Goal: Contribute content

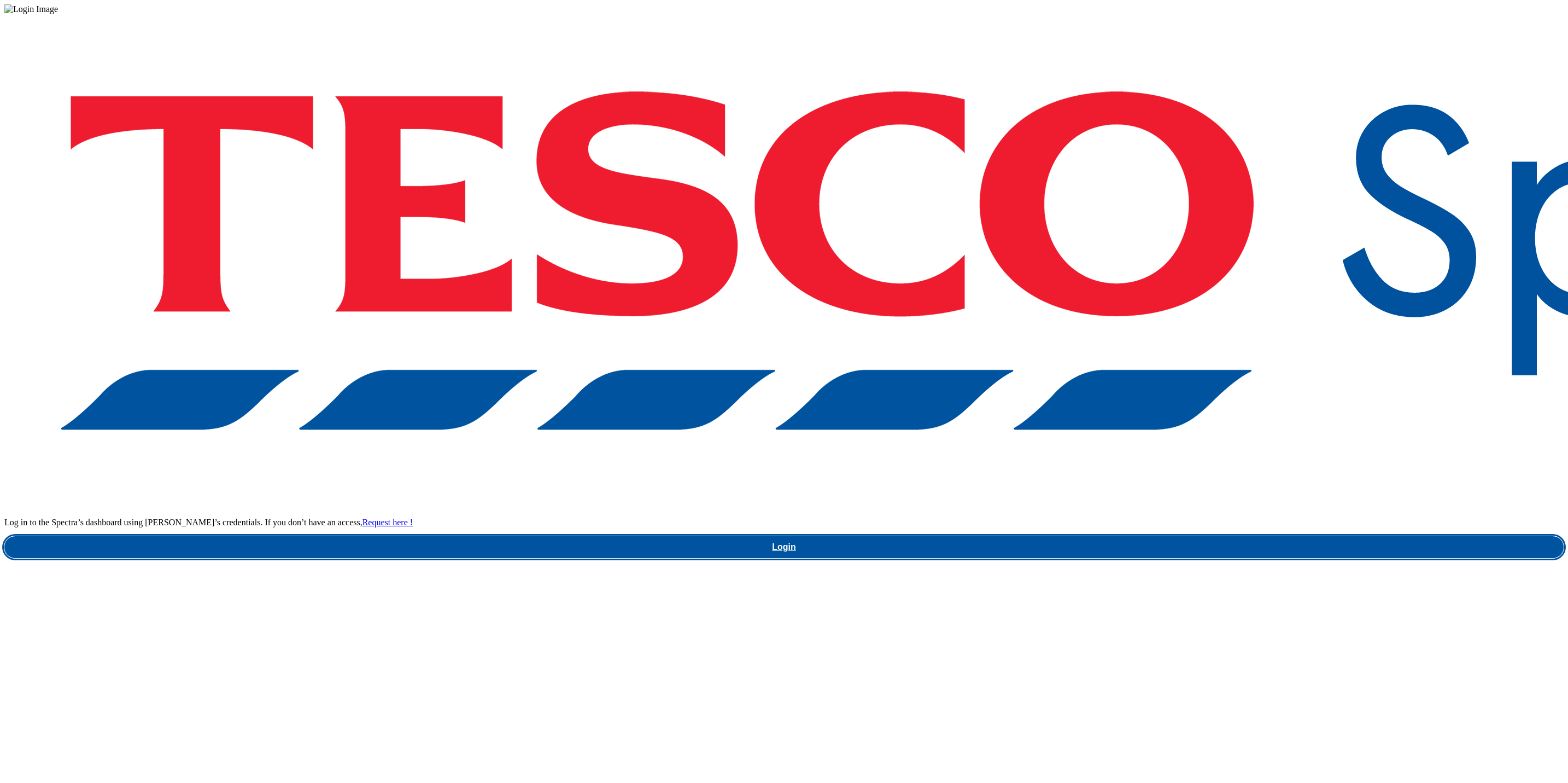
click at [1127, 536] on link "Login" at bounding box center [784, 547] width 1559 height 22
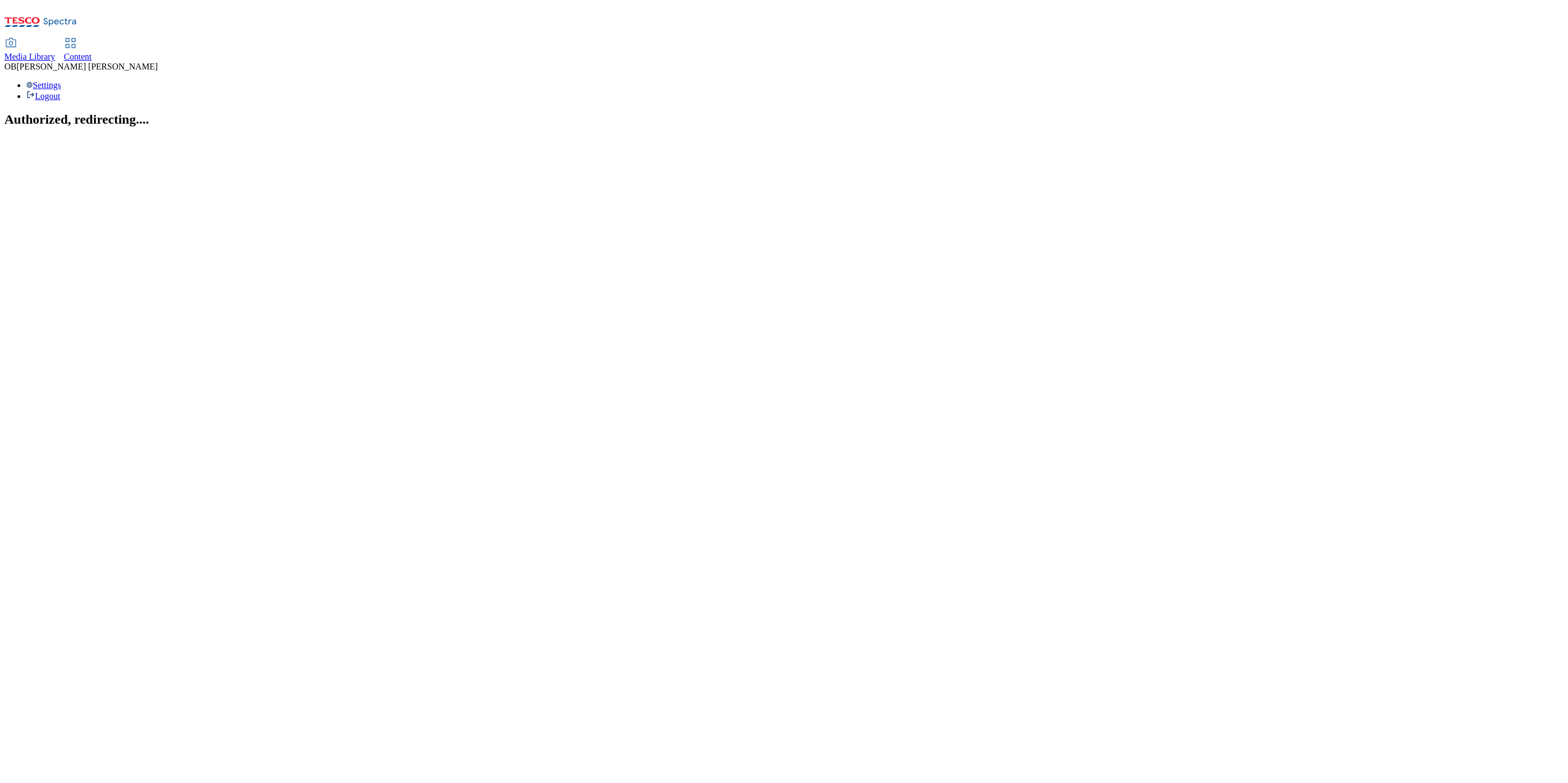
click at [92, 52] on span "Content" at bounding box center [78, 56] width 28 height 9
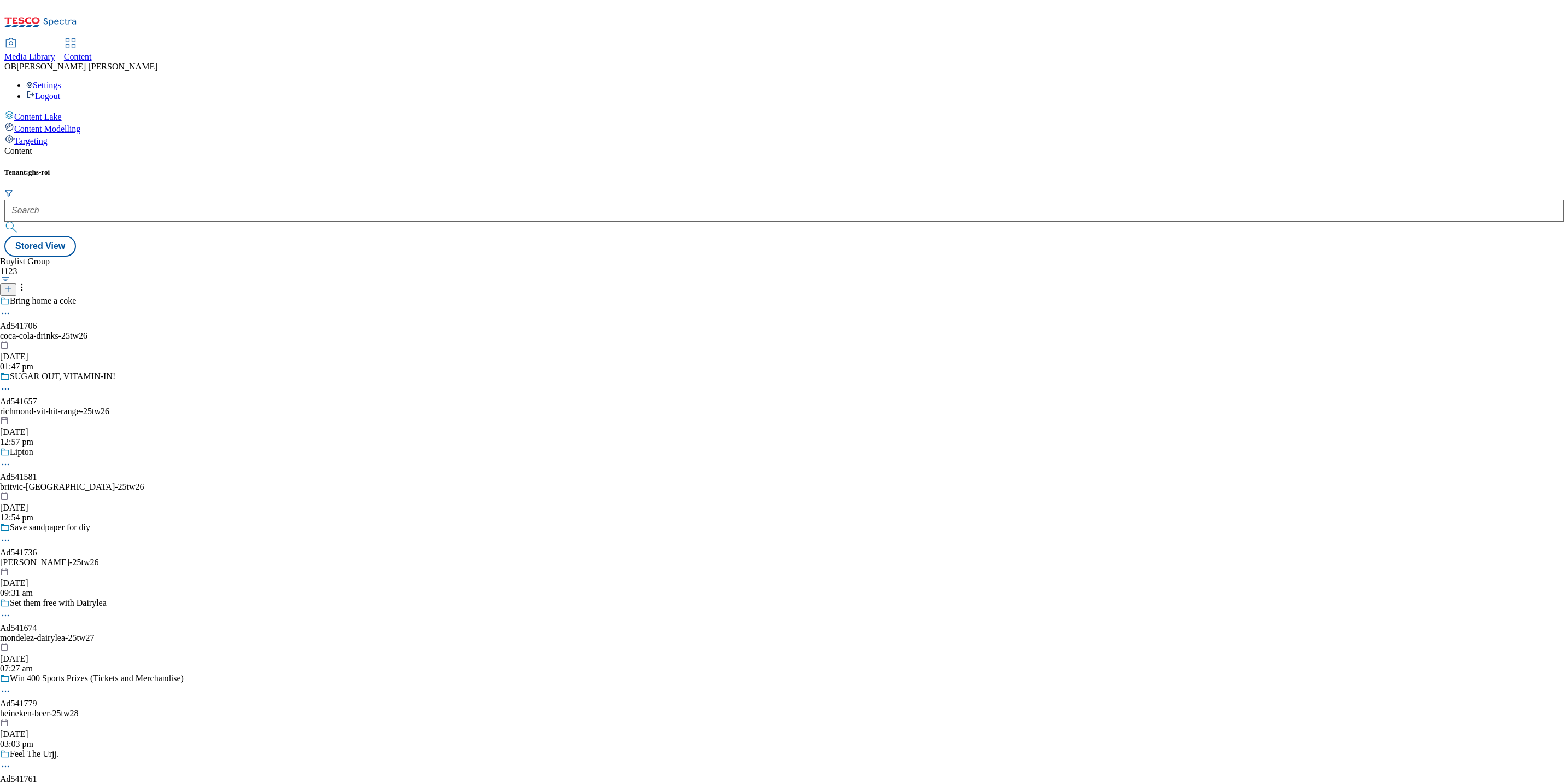
click at [92, 52] on div "Content" at bounding box center [78, 56] width 28 height 10
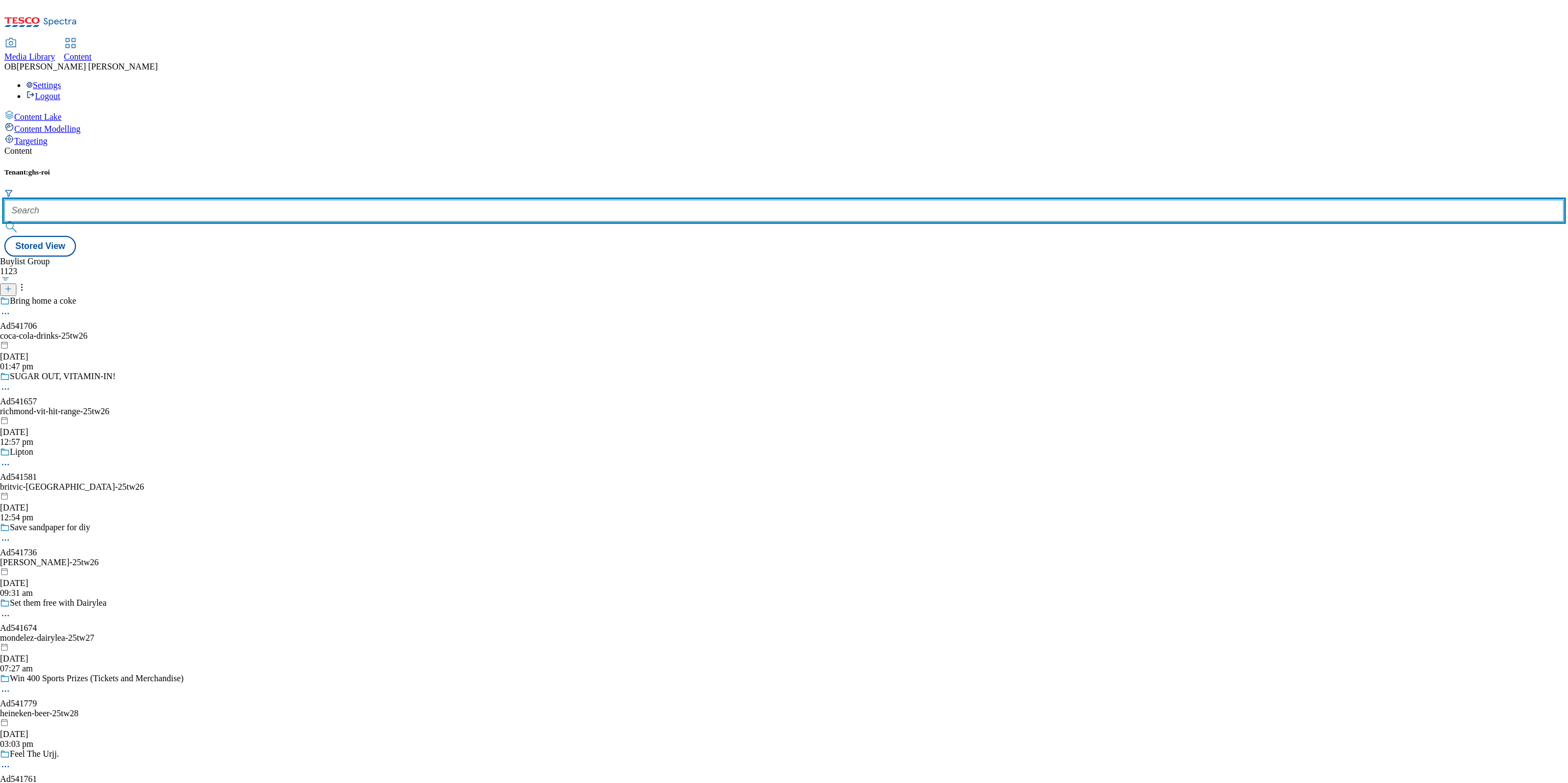
click at [234, 199] on input "text" at bounding box center [784, 210] width 1559 height 22
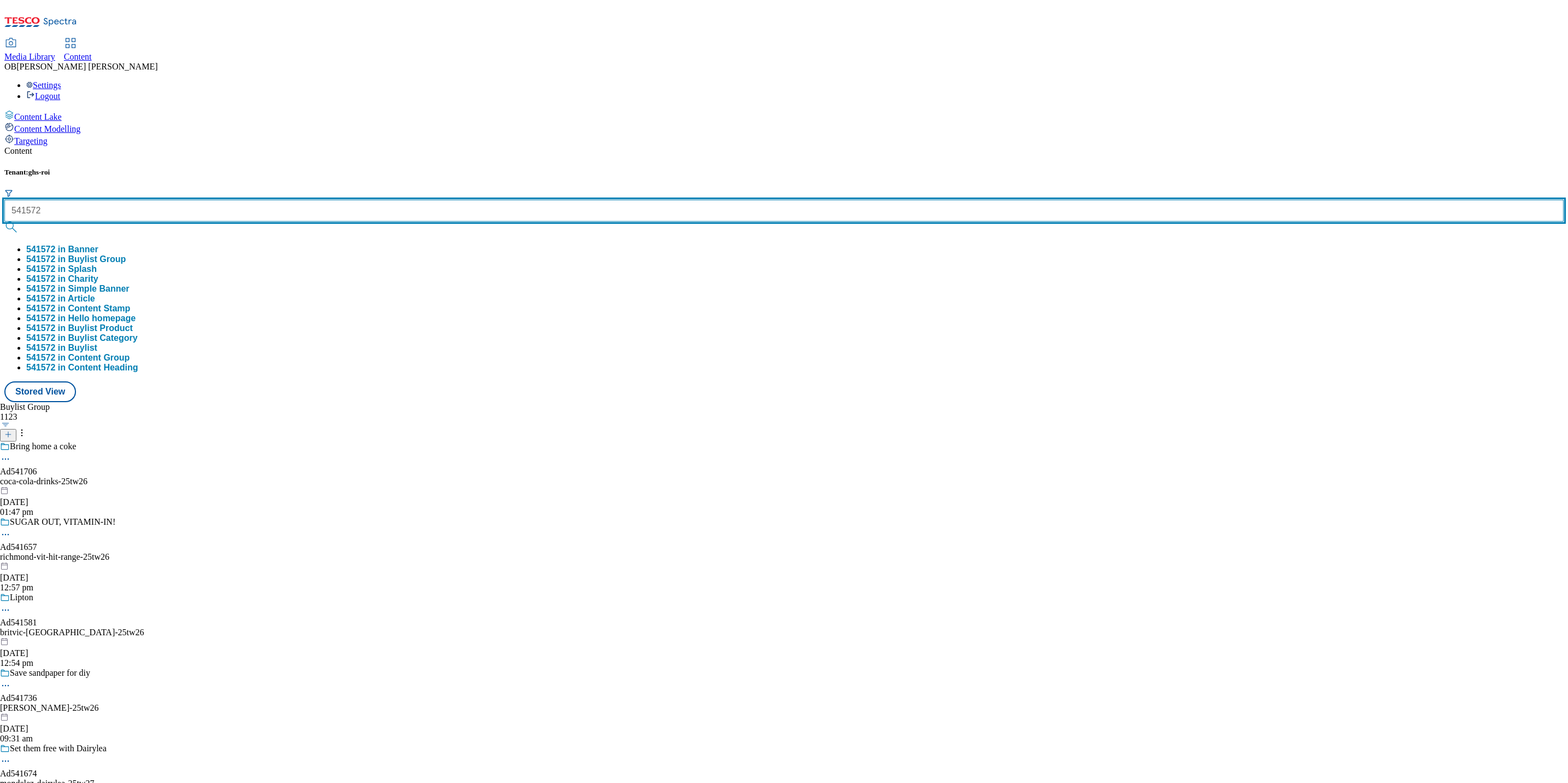
type input "541572"
click at [5, 221] on button "submit" at bounding box center [12, 227] width 15 height 11
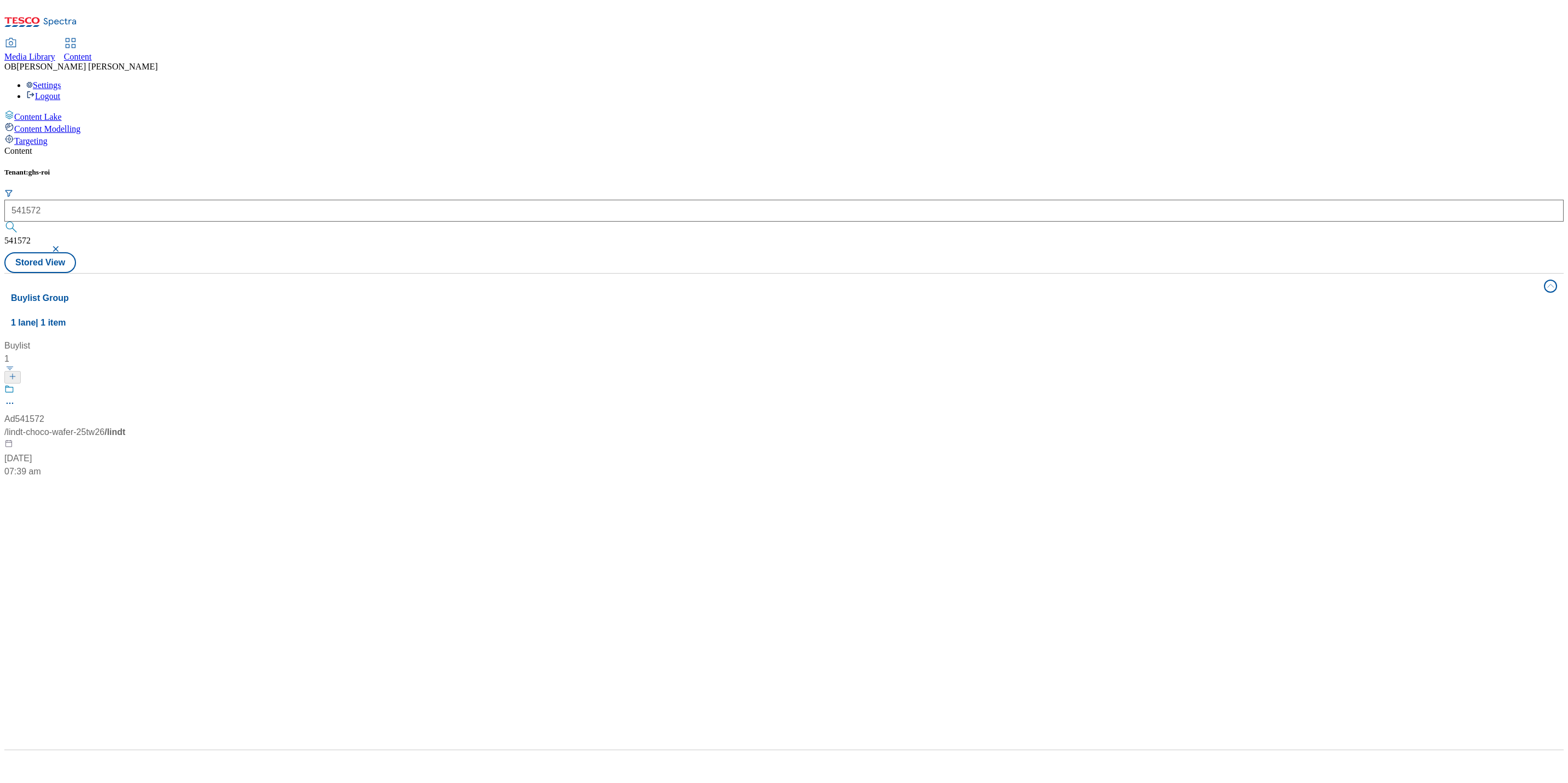
click at [513, 339] on div "Buylist 1 Ad541572 / lindt-choco-wafer-25tw26 / lindt 30 Jul 2025 07:39 am" at bounding box center [784, 339] width 1546 height 0
click at [44, 413] on div "Ad541572" at bounding box center [24, 419] width 40 height 13
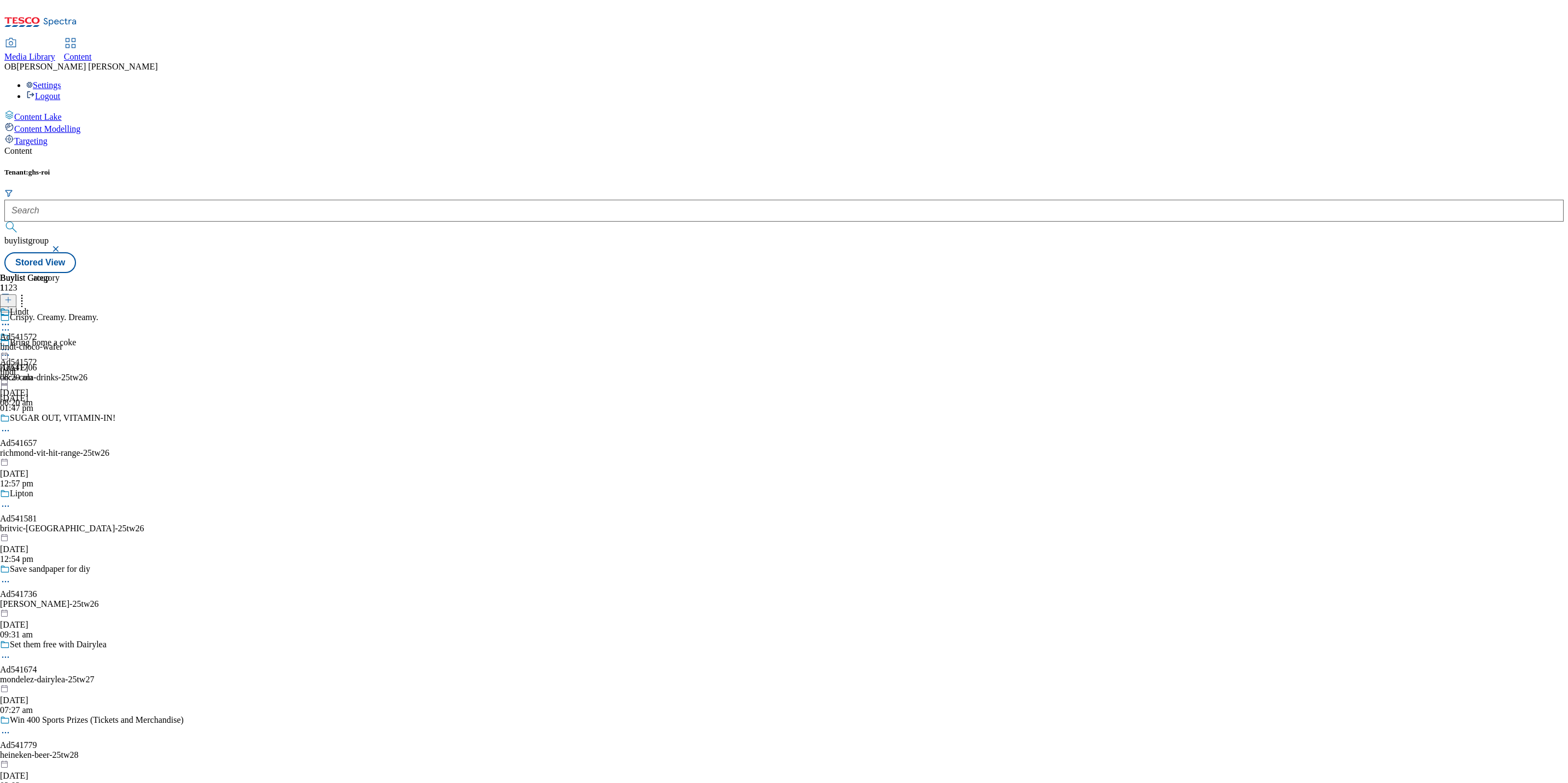
click at [11, 325] on icon at bounding box center [5, 330] width 11 height 11
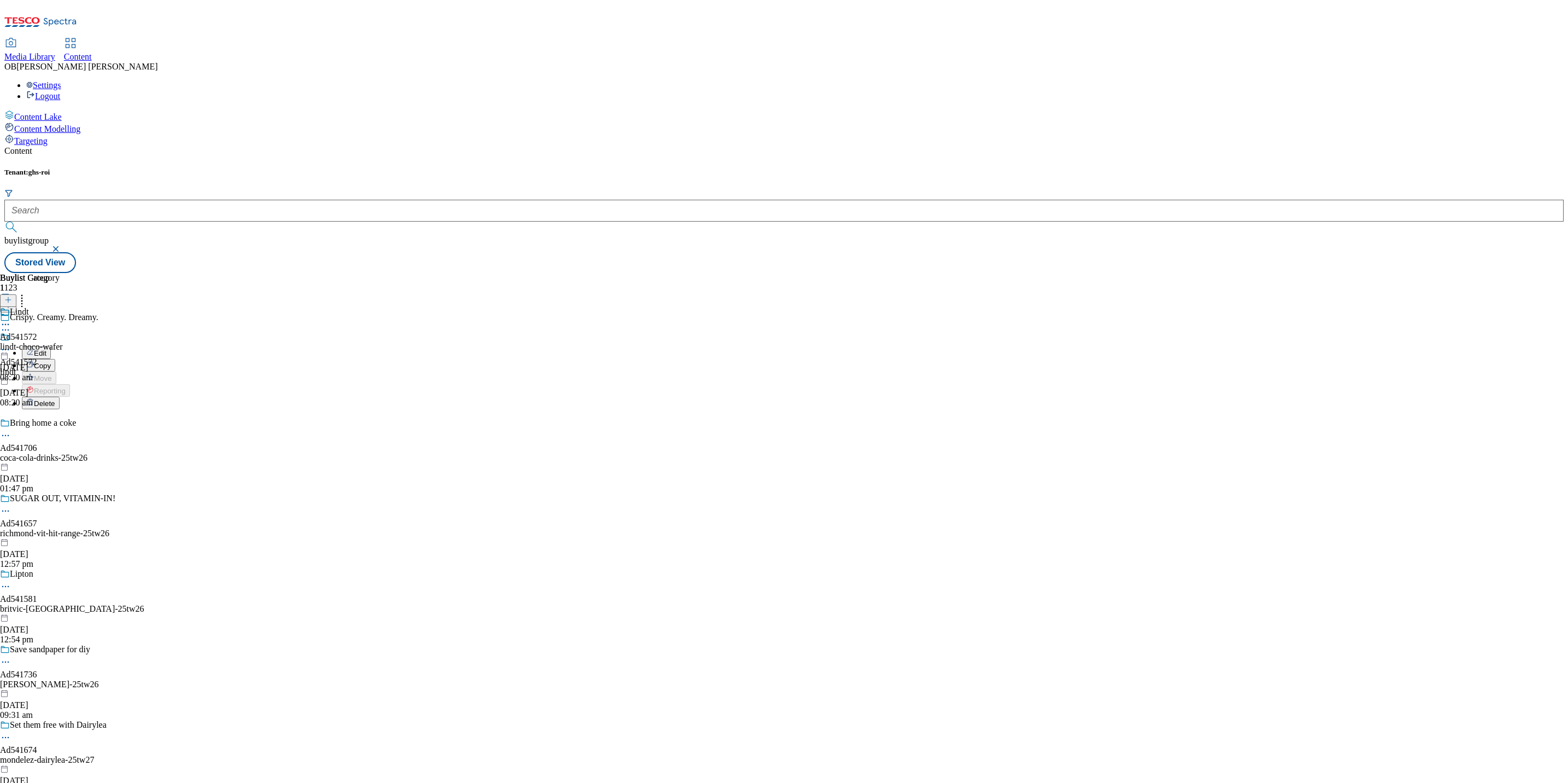
click at [51, 346] on button "Edit" at bounding box center [36, 352] width 29 height 13
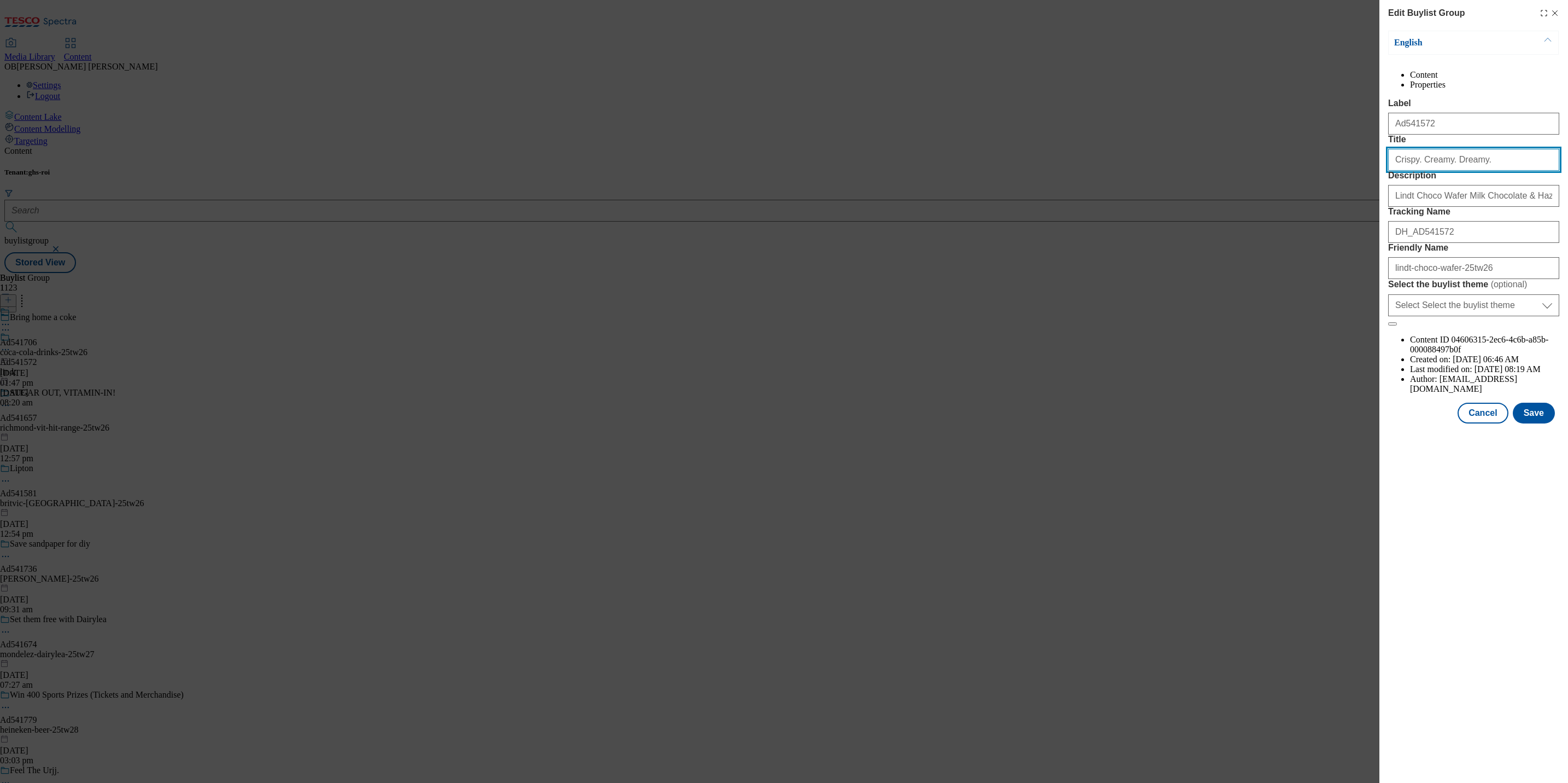
click at [1451, 171] on input "Crispy. Creamy. Dreamy." at bounding box center [1473, 160] width 171 height 22
paste input "Discover Lindt CHOCO WAFER"
type input "Discover Lindt CHOCO WAFER"
click at [1528, 423] on button "Save" at bounding box center [1534, 413] width 42 height 21
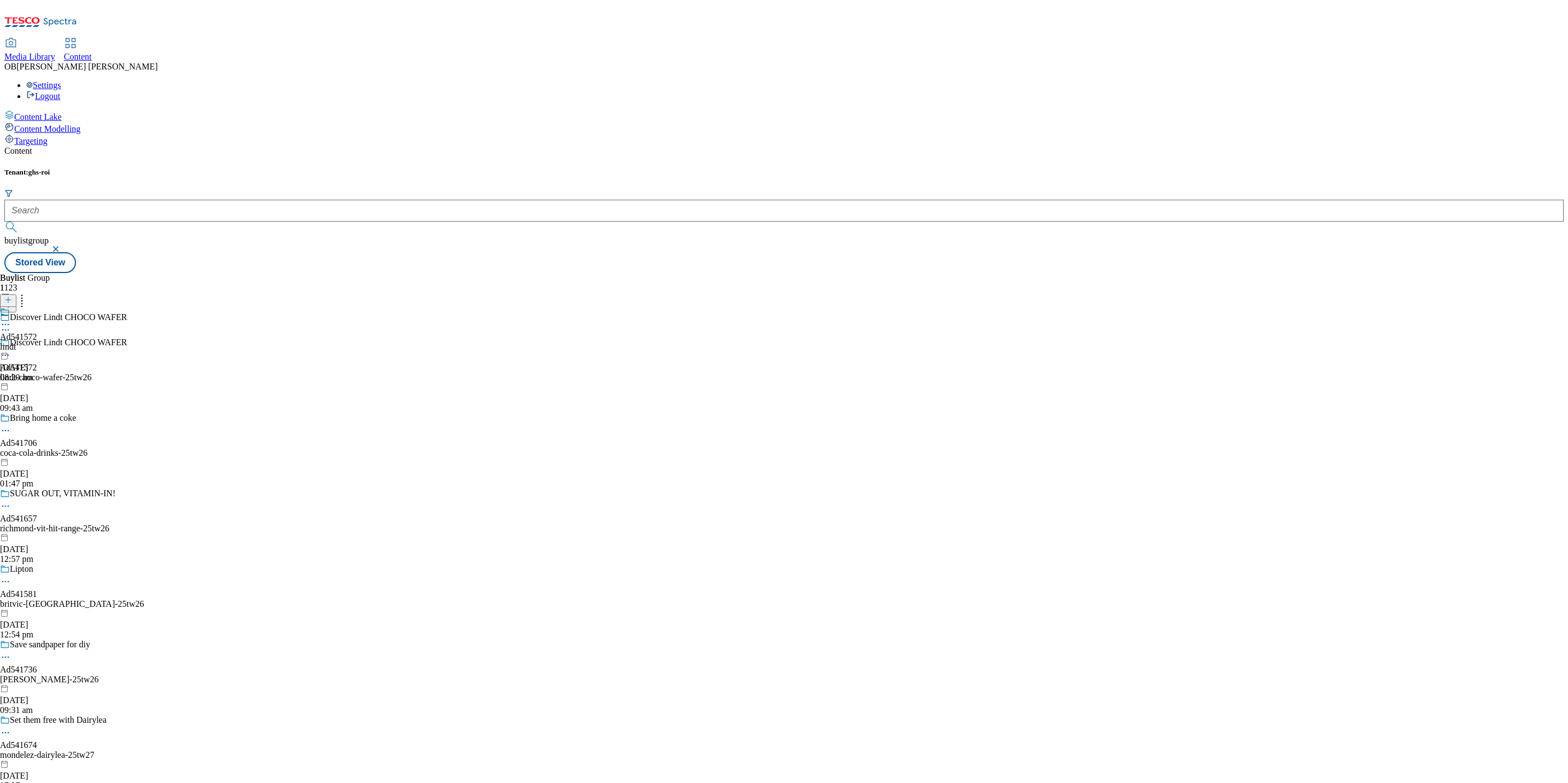
click at [11, 319] on icon at bounding box center [5, 324] width 11 height 11
click at [46, 344] on span "Edit" at bounding box center [40, 348] width 13 height 8
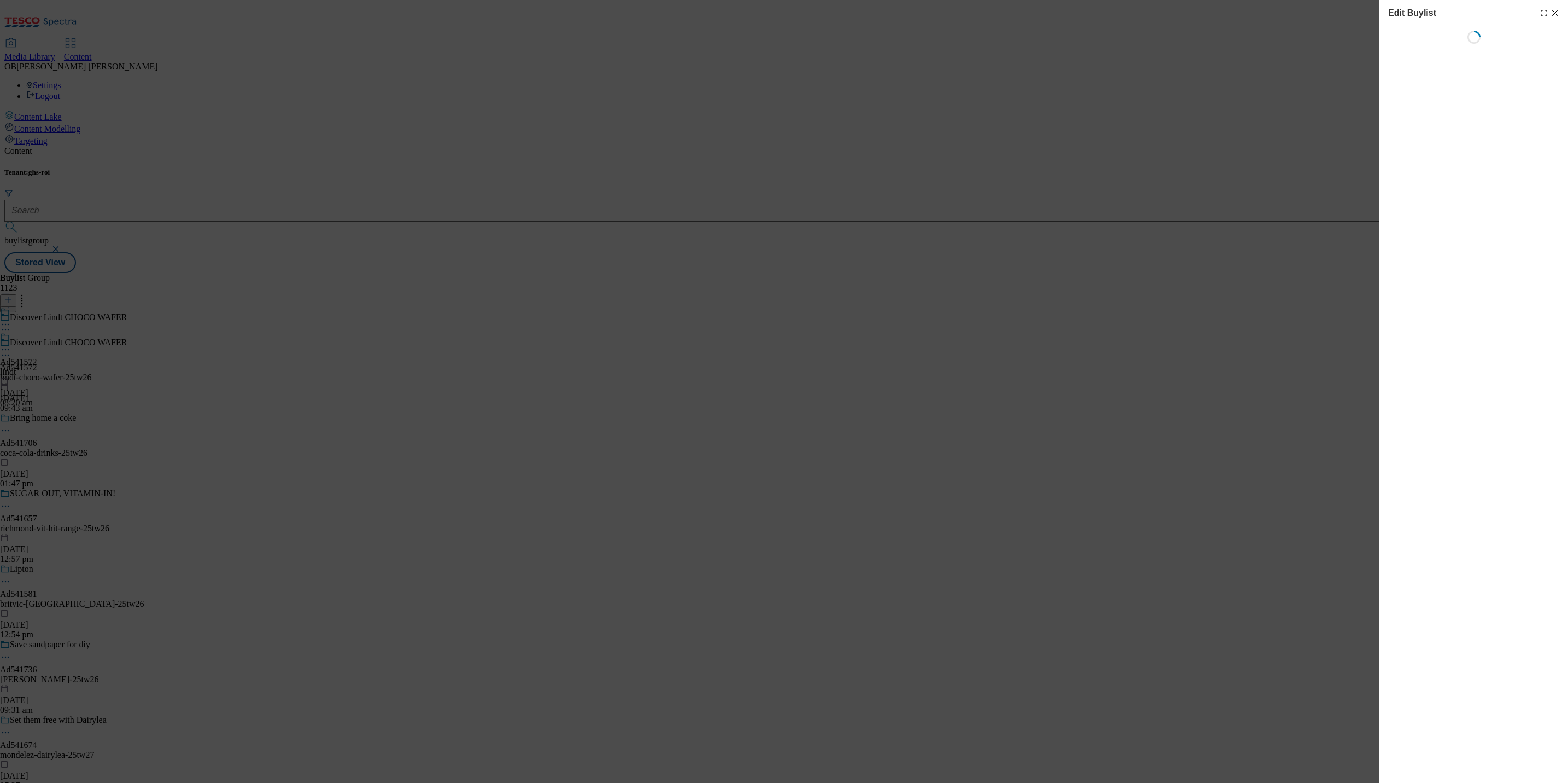
select select "tactical"
select select "supplier funded short term 1-3 weeks"
select select "dunnhumby"
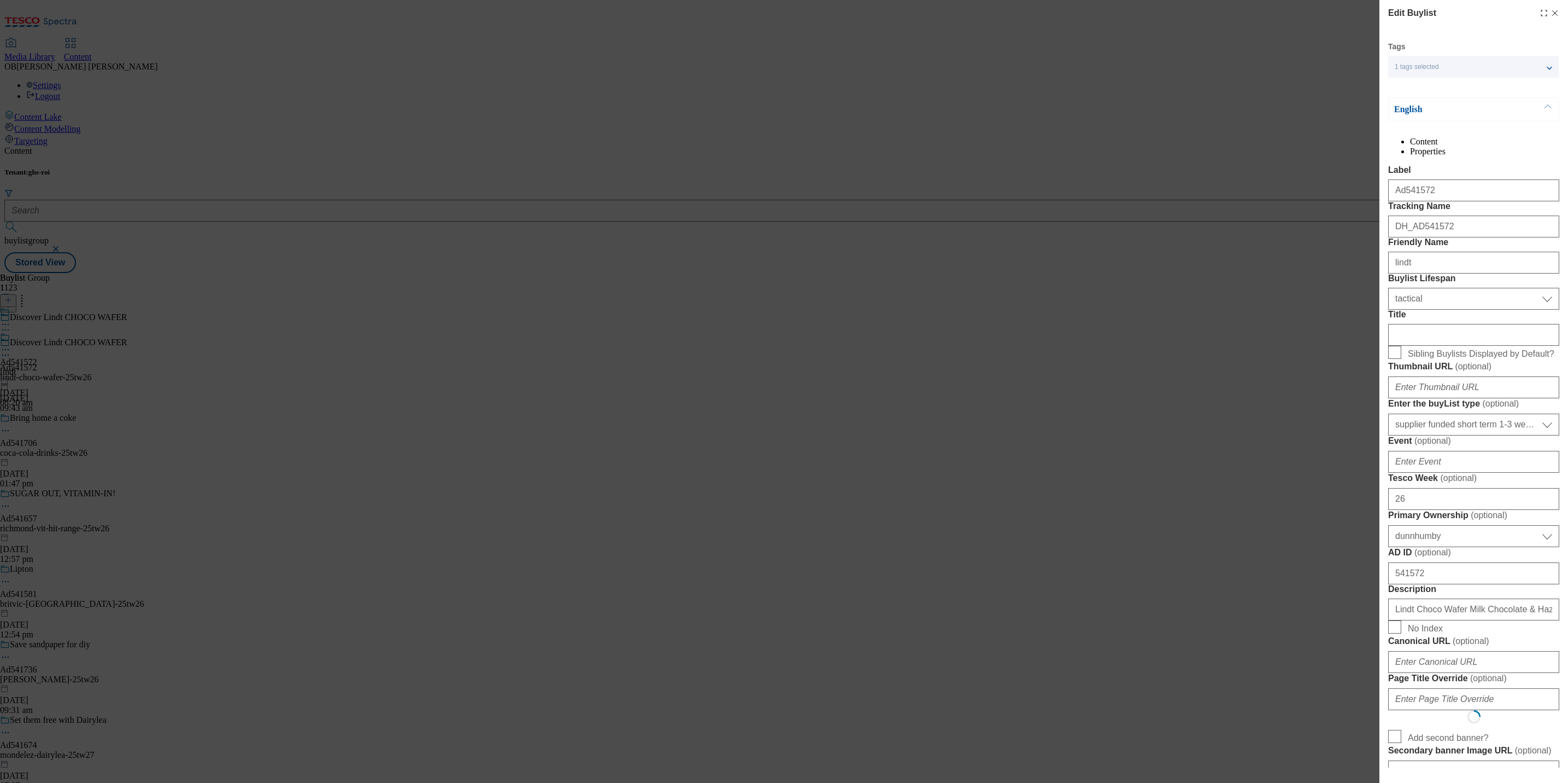
select select "Banner"
click at [1437, 346] on input "Title" at bounding box center [1473, 335] width 171 height 22
paste input "Crispy. Creamy. Dreamy."
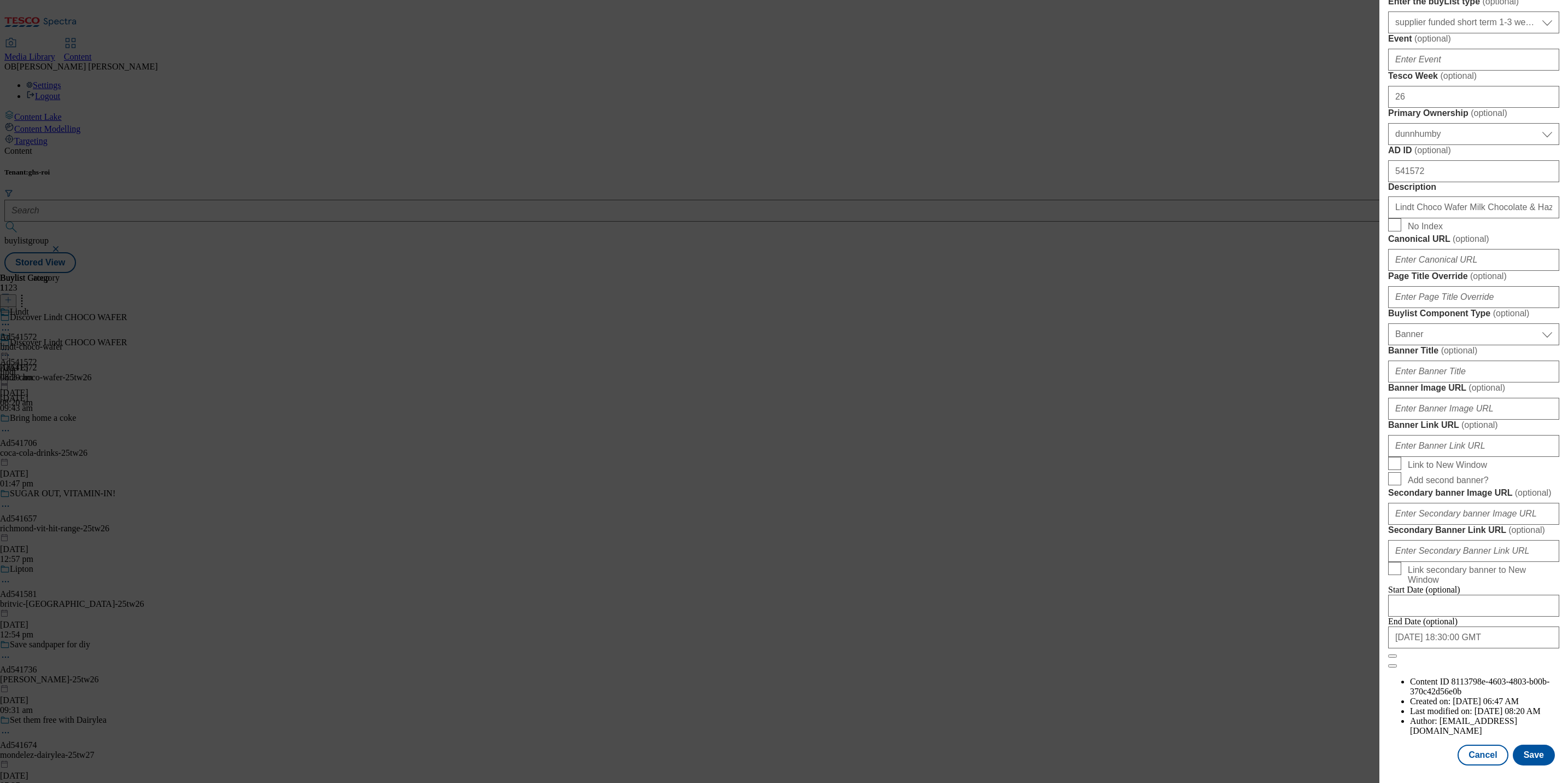
scroll to position [822, 0]
type input "Crispy. Creamy. Dreamy."
click at [1521, 745] on button "Save" at bounding box center [1534, 755] width 42 height 21
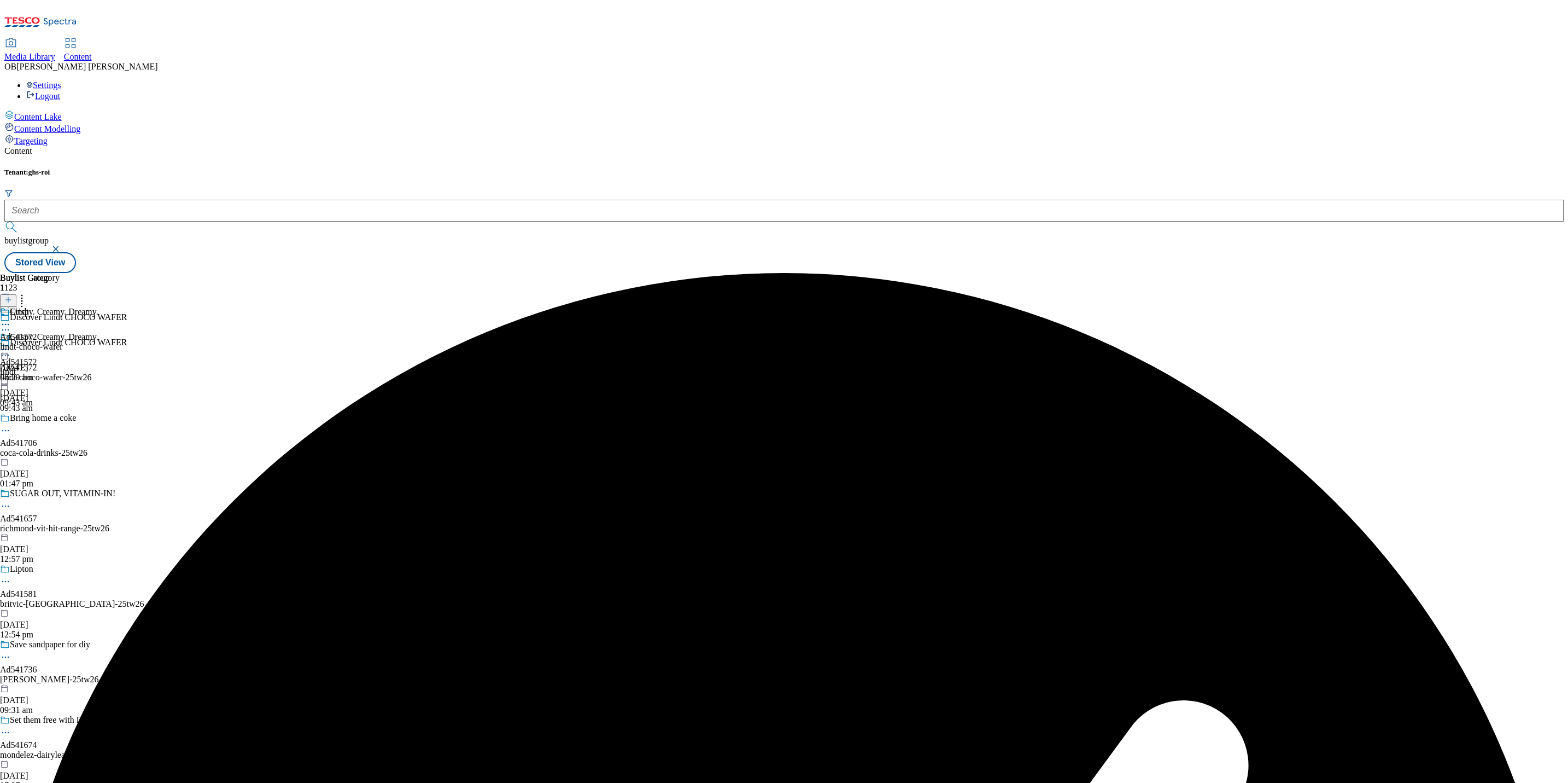
click at [11, 344] on icon at bounding box center [5, 349] width 11 height 11
click at [60, 419] on span "Preview" at bounding box center [46, 423] width 26 height 8
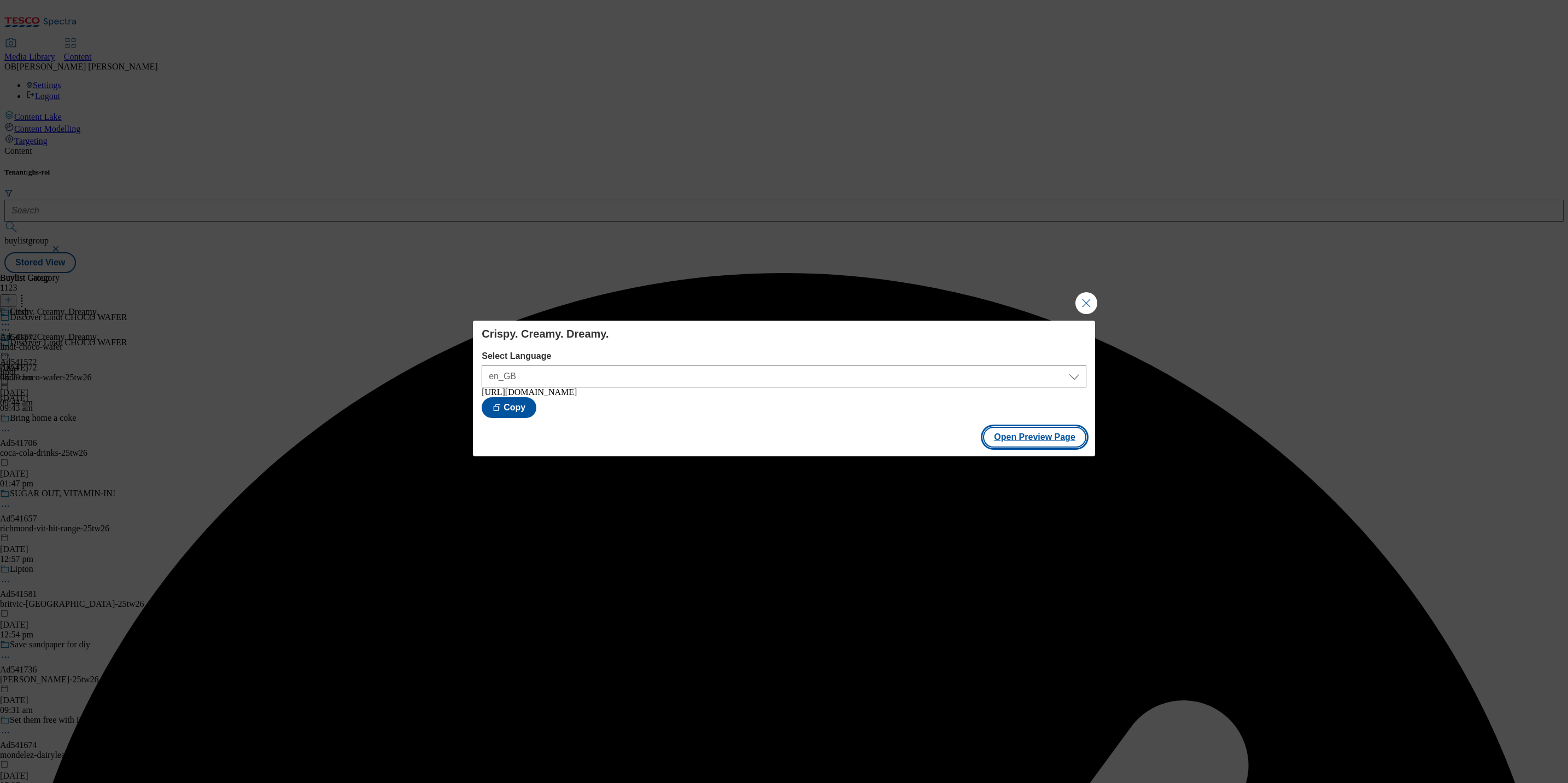
click at [1004, 437] on button "Open Preview Page" at bounding box center [1035, 437] width 103 height 21
click at [1081, 299] on button "Close Modal" at bounding box center [1086, 303] width 22 height 22
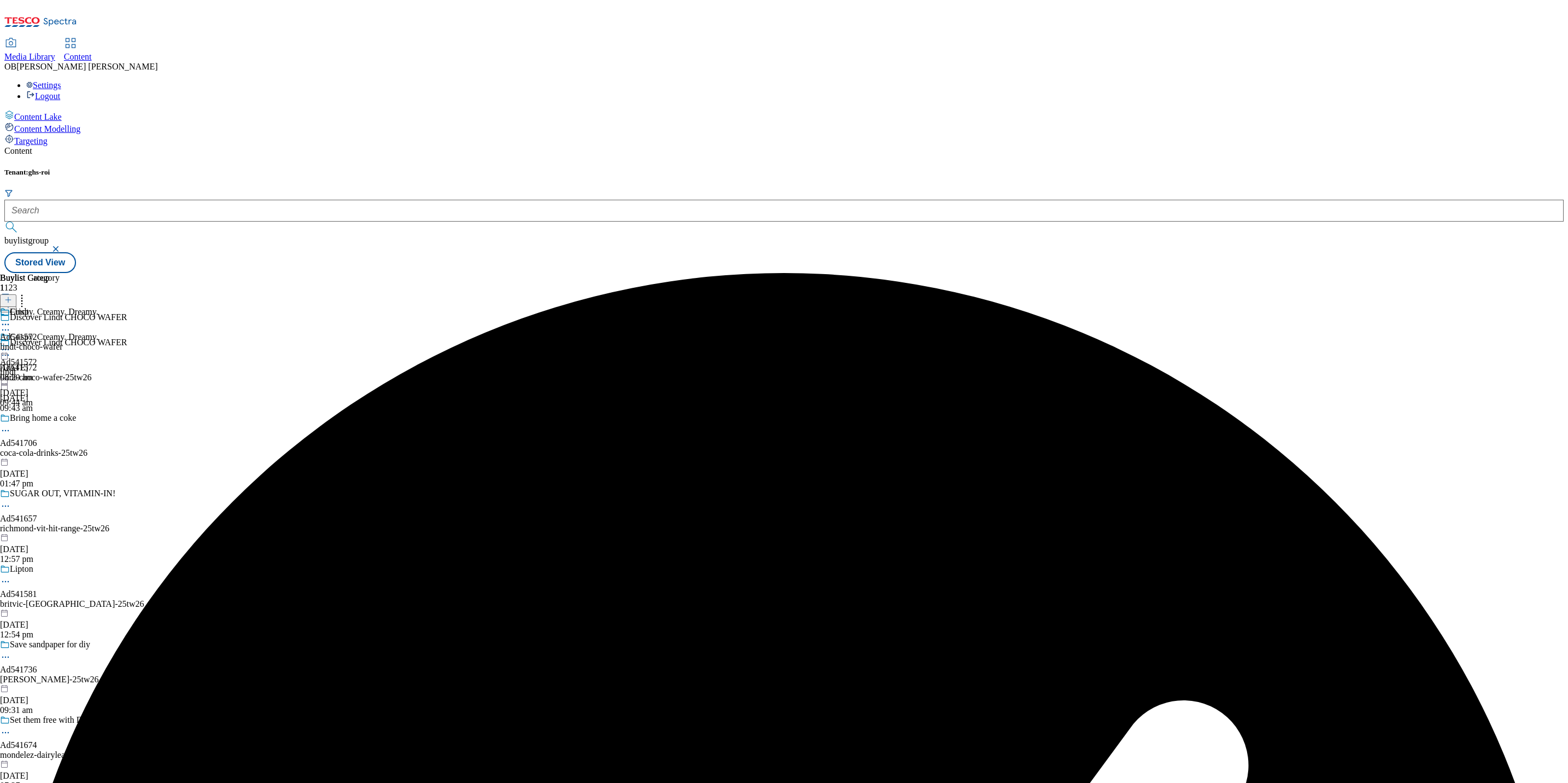
click at [11, 344] on icon at bounding box center [5, 349] width 11 height 11
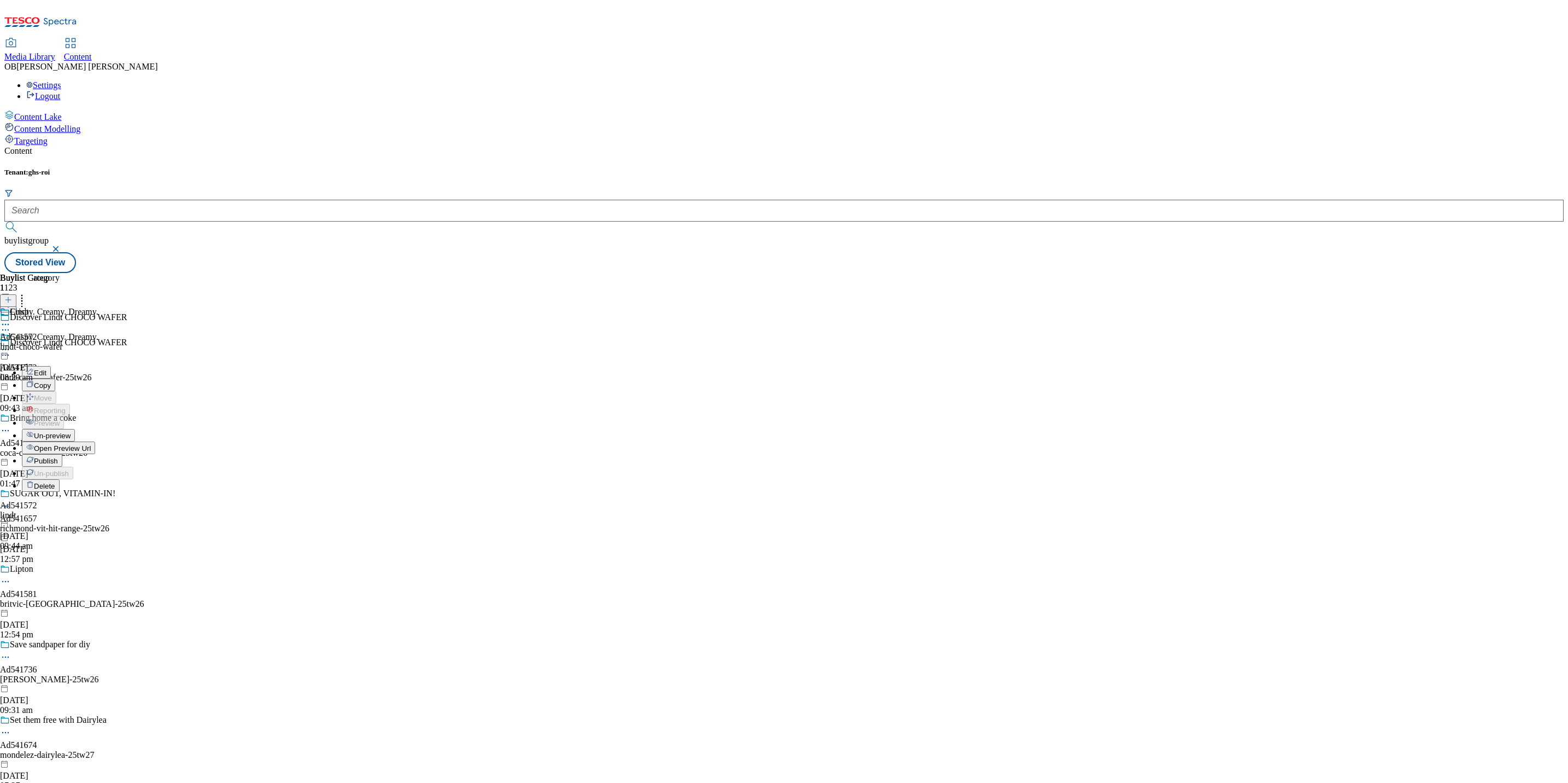
click at [58, 456] on span "Publish" at bounding box center [46, 460] width 24 height 8
